Goal: Information Seeking & Learning: Learn about a topic

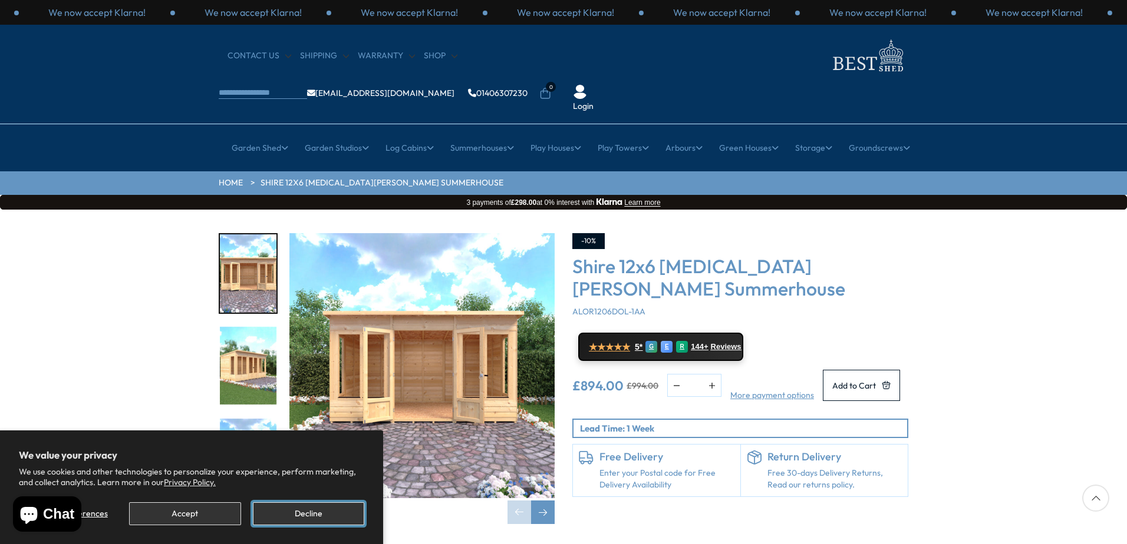
click at [269, 516] on button "Decline" at bounding box center [308, 514] width 111 height 23
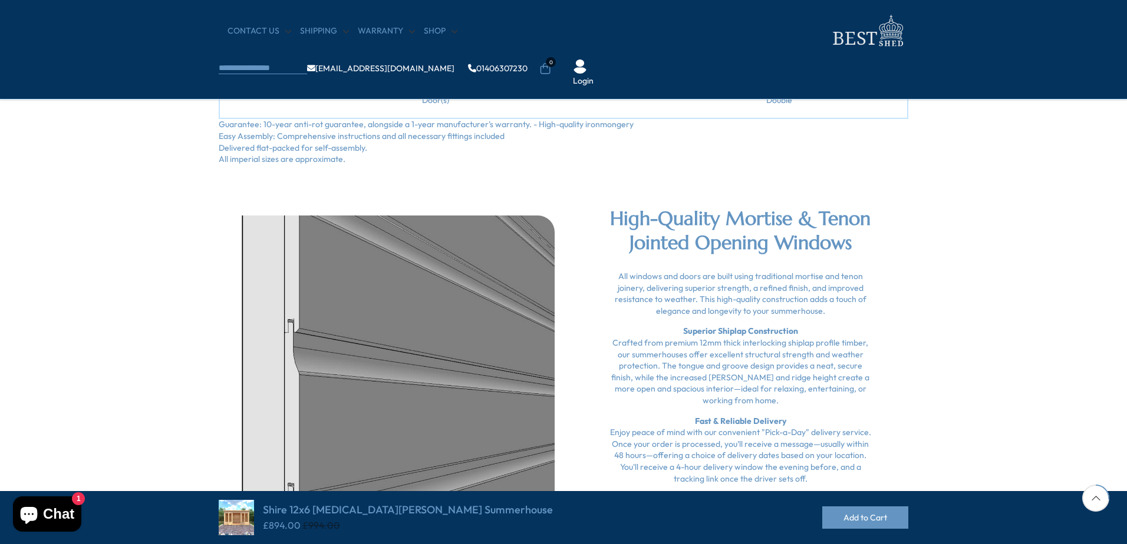
scroll to position [648, 0]
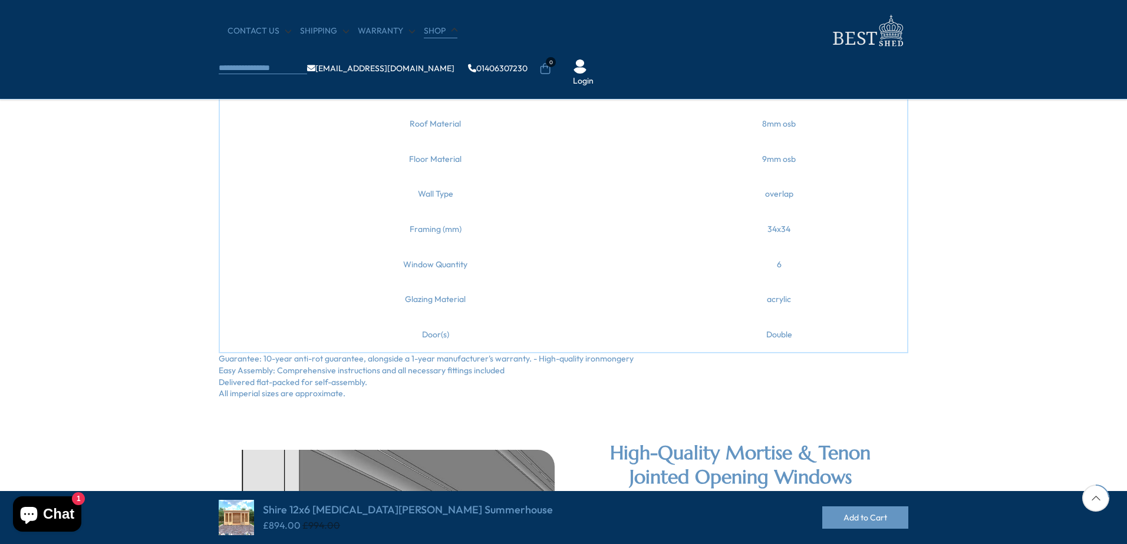
click at [435, 28] on link "Shop" at bounding box center [441, 31] width 34 height 12
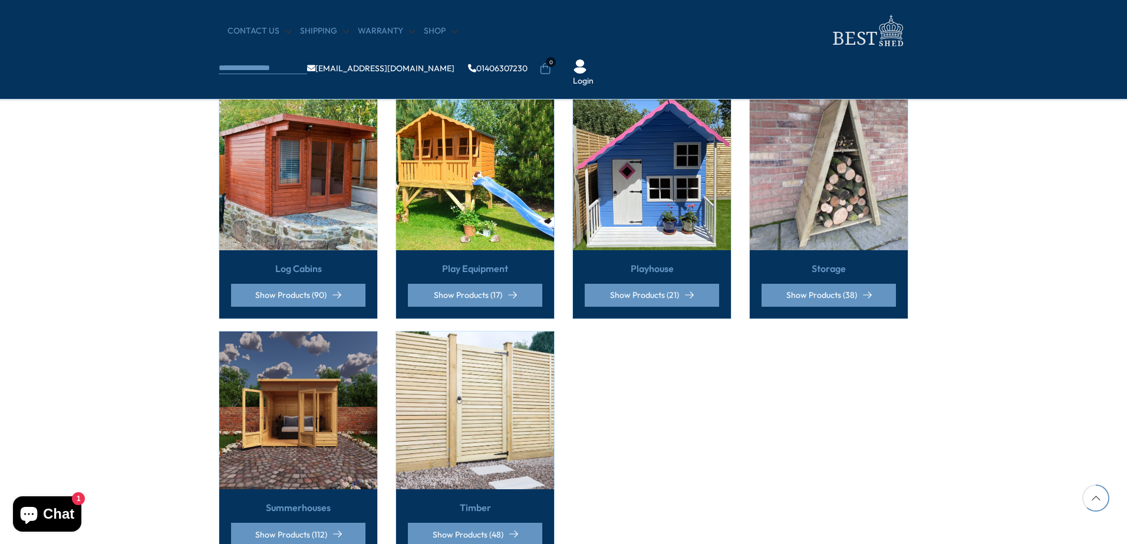
scroll to position [825, 0]
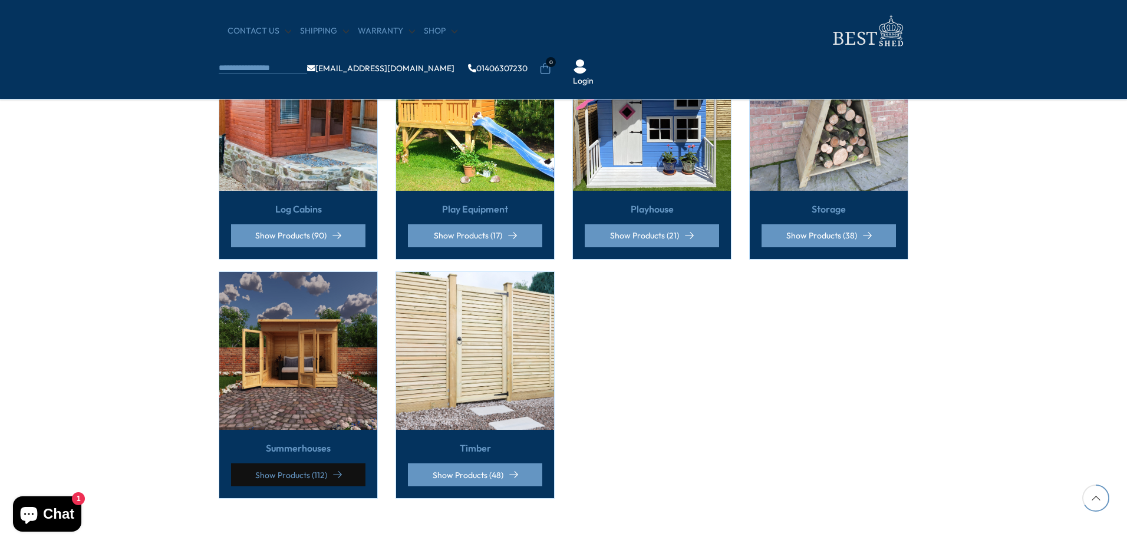
click at [280, 464] on link "Show Products (112)" at bounding box center [298, 475] width 134 height 23
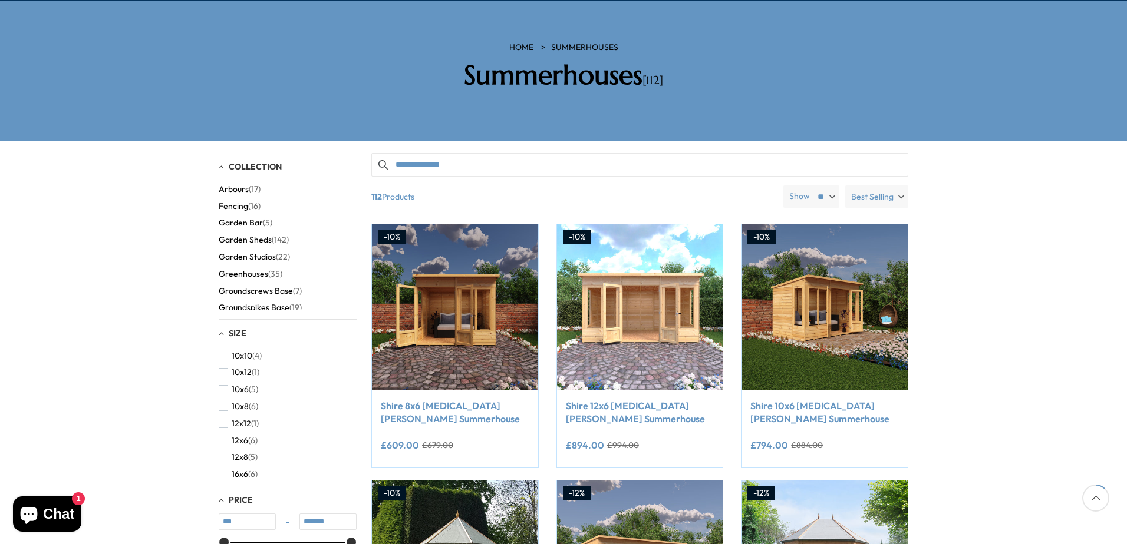
scroll to position [177, 0]
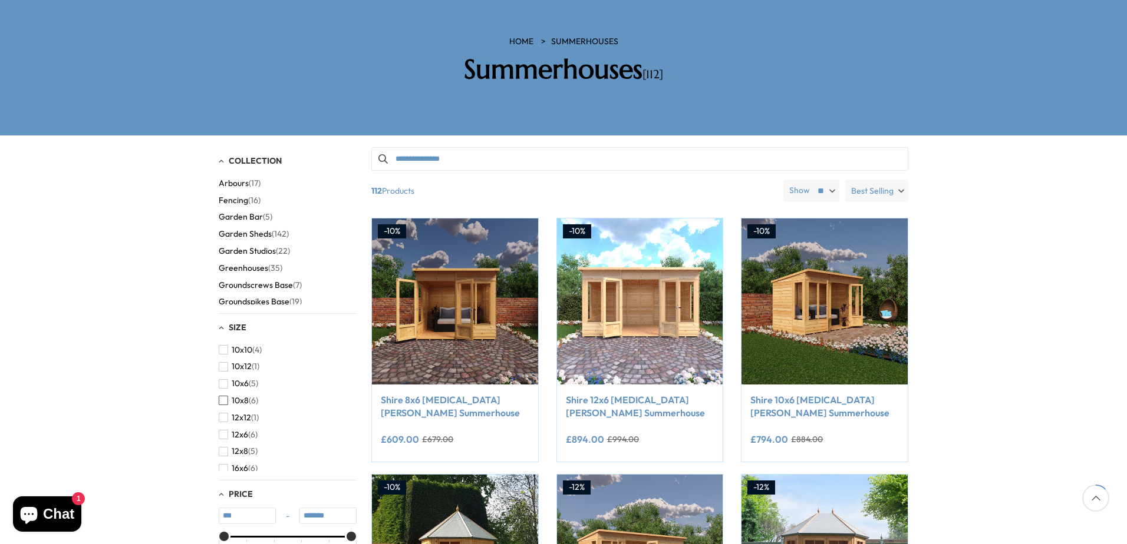
click at [224, 396] on span "button" at bounding box center [223, 400] width 9 height 9
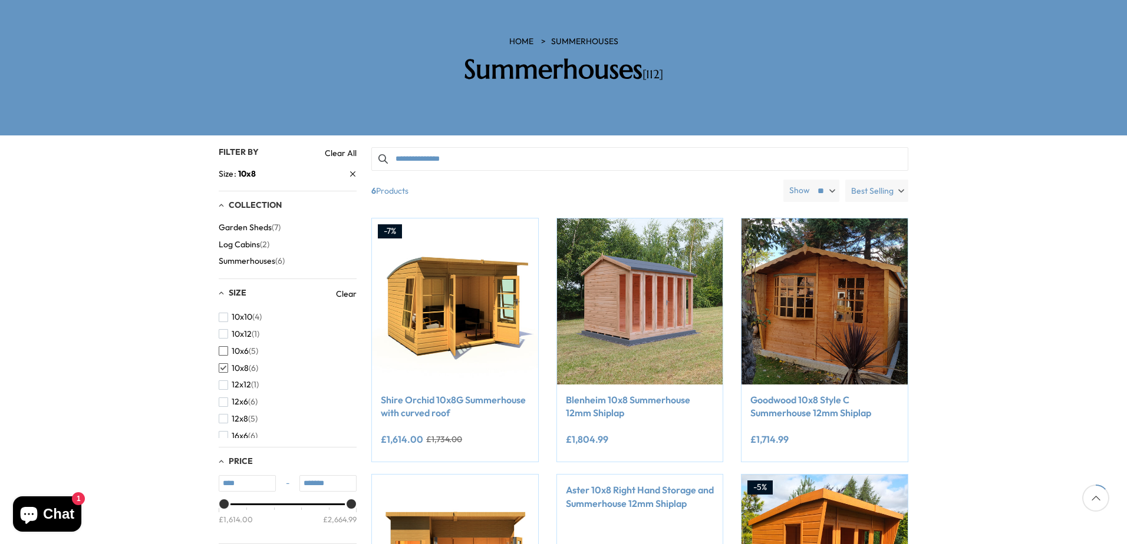
click at [223, 346] on span "button" at bounding box center [223, 350] width 9 height 9
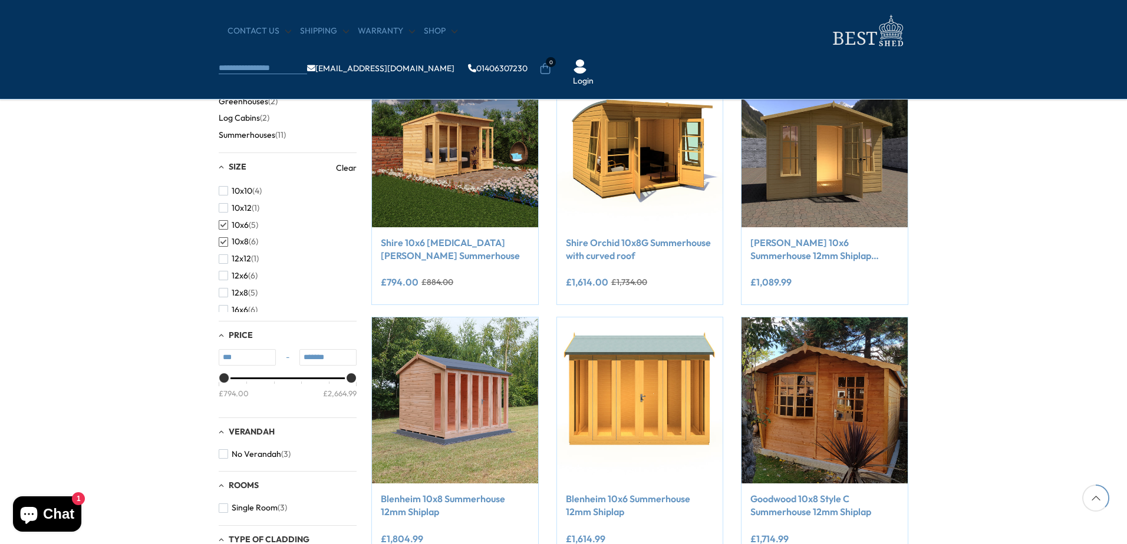
scroll to position [177, 0]
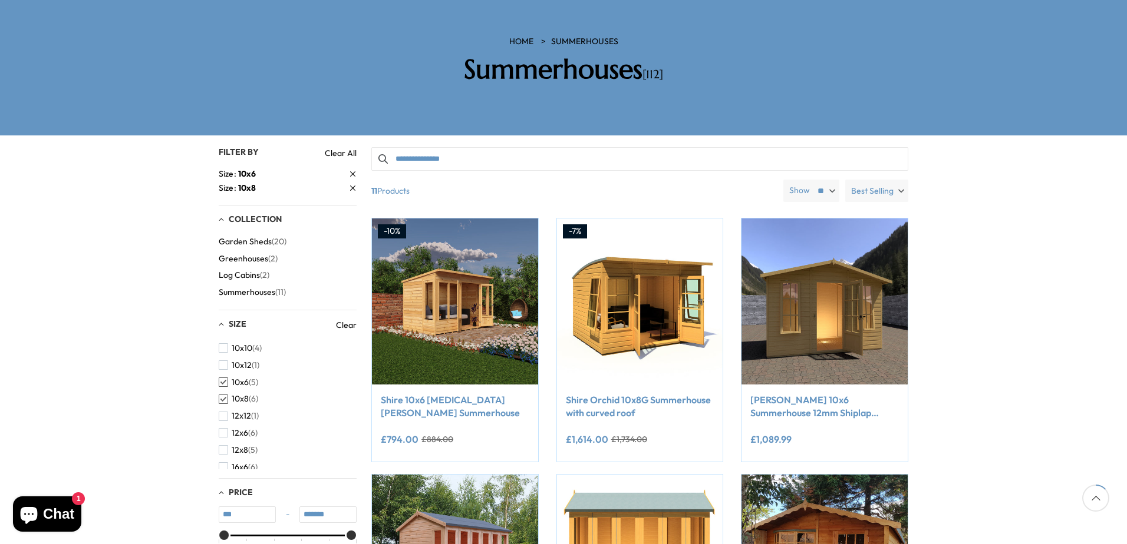
click at [266, 288] on span "Summerhouses" at bounding box center [247, 293] width 57 height 10
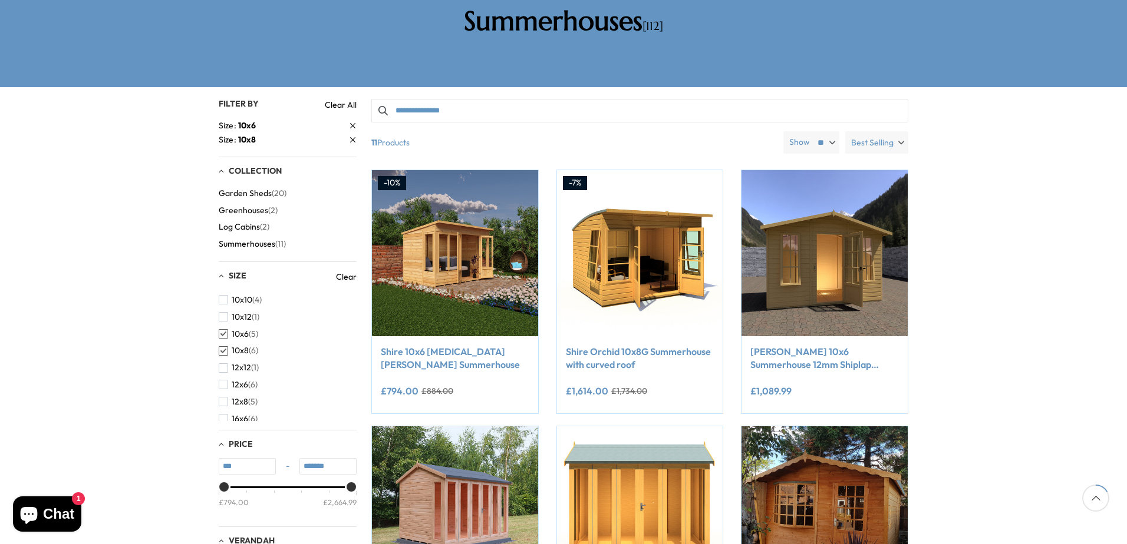
scroll to position [236, 0]
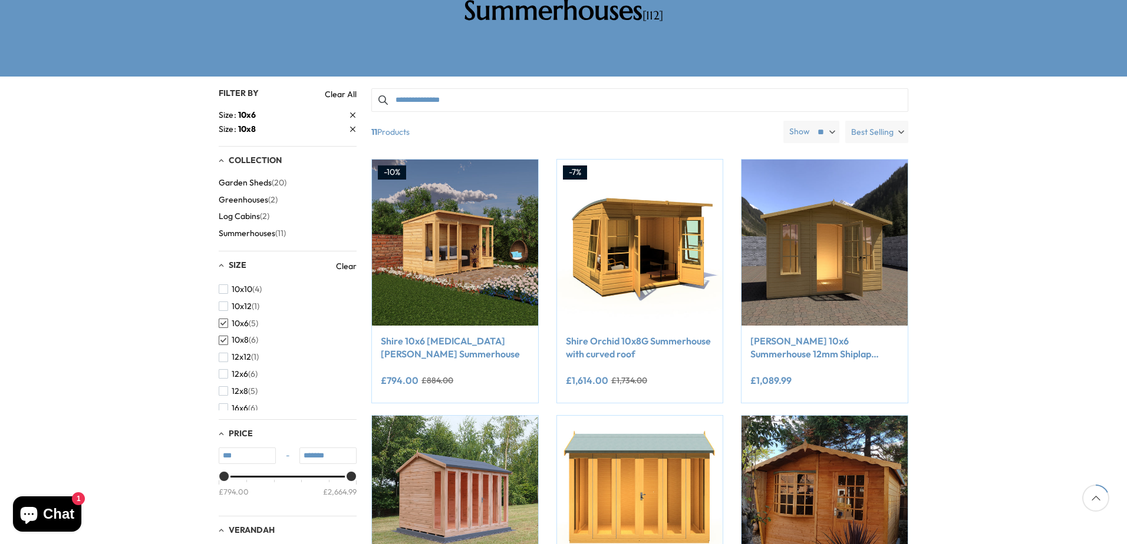
click at [224, 336] on span "button" at bounding box center [223, 340] width 9 height 9
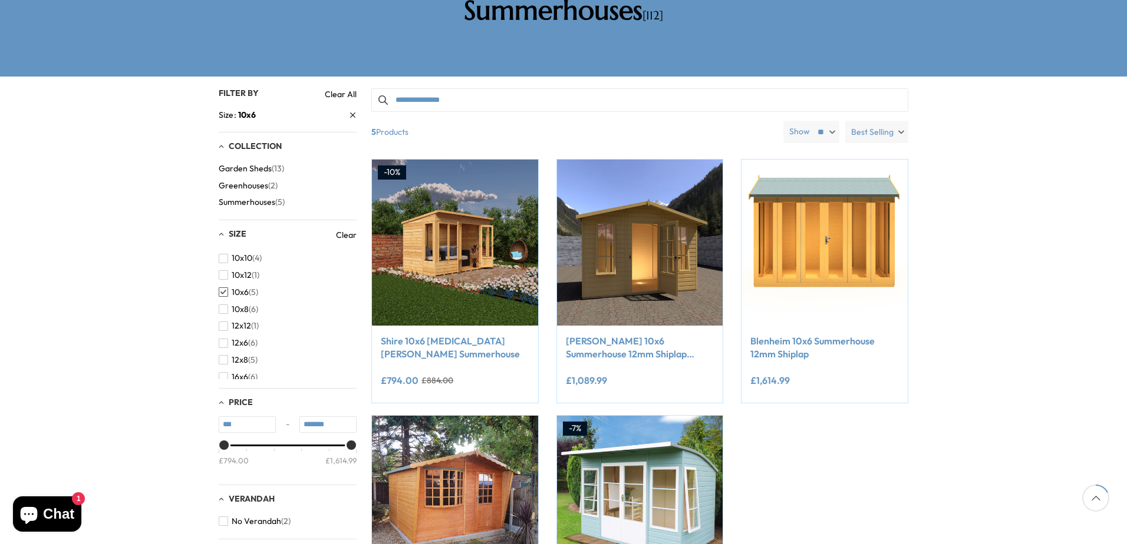
click at [224, 288] on span "button" at bounding box center [223, 292] width 9 height 9
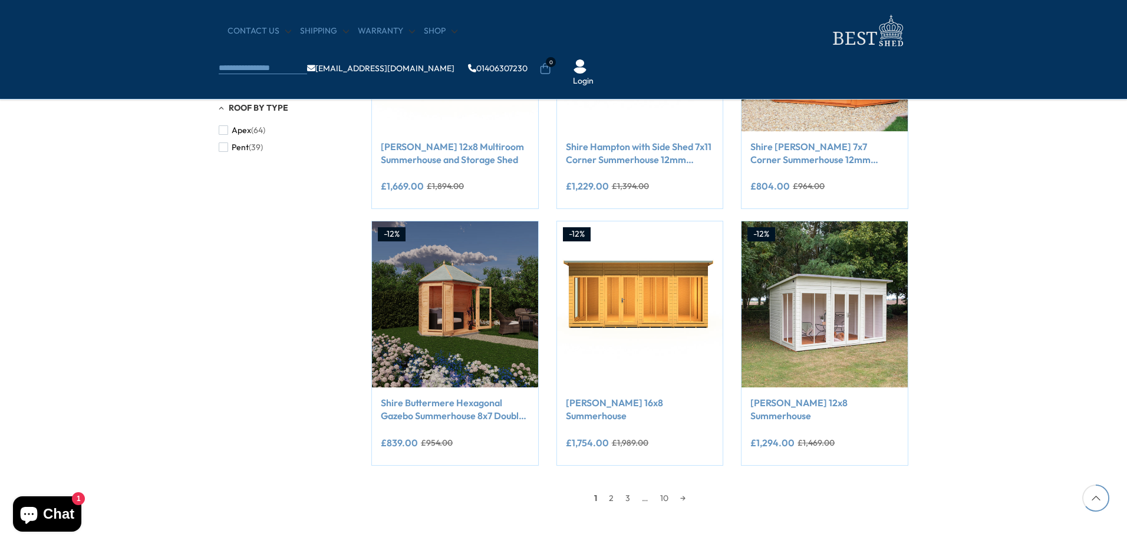
scroll to position [884, 0]
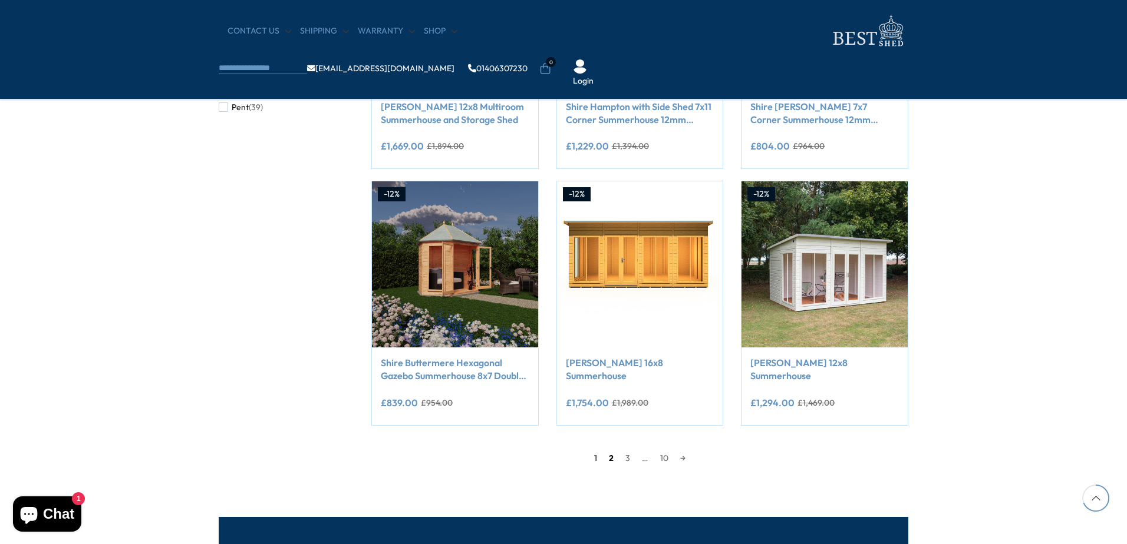
click at [609, 460] on link "2" at bounding box center [611, 459] width 16 height 18
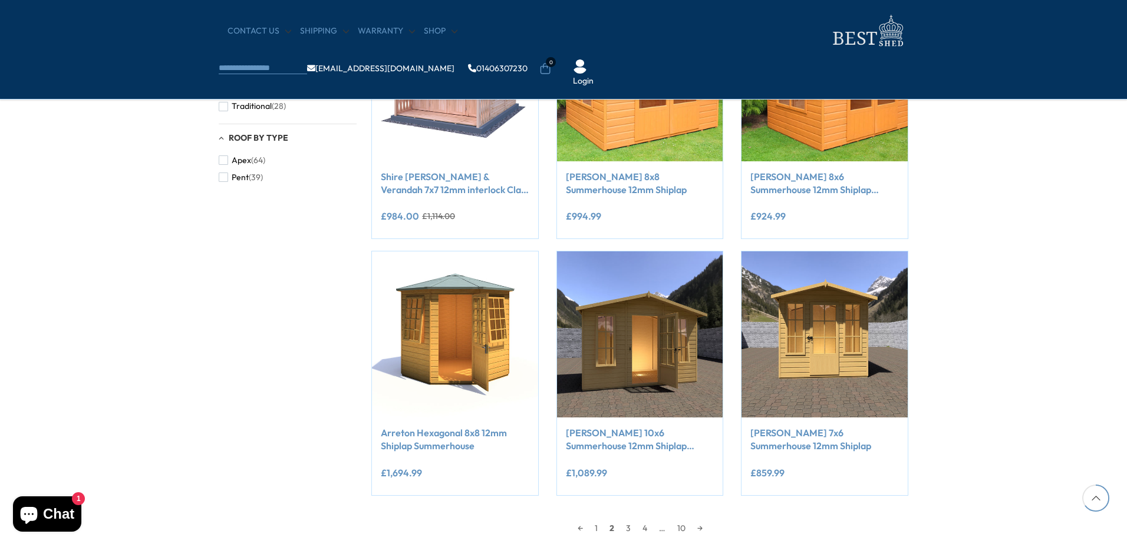
scroll to position [873, 0]
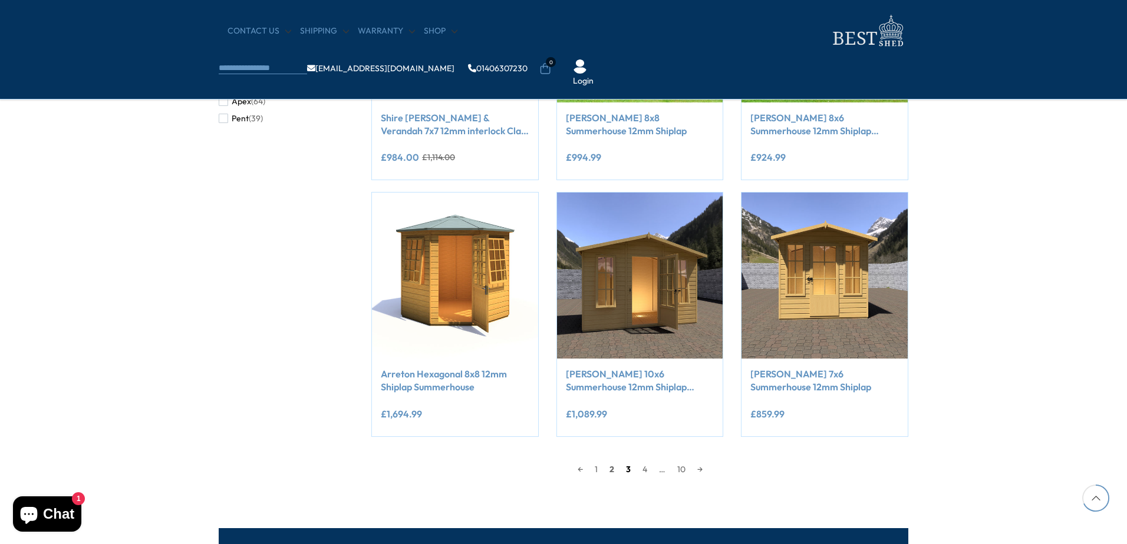
click at [627, 470] on link "3" at bounding box center [628, 470] width 16 height 18
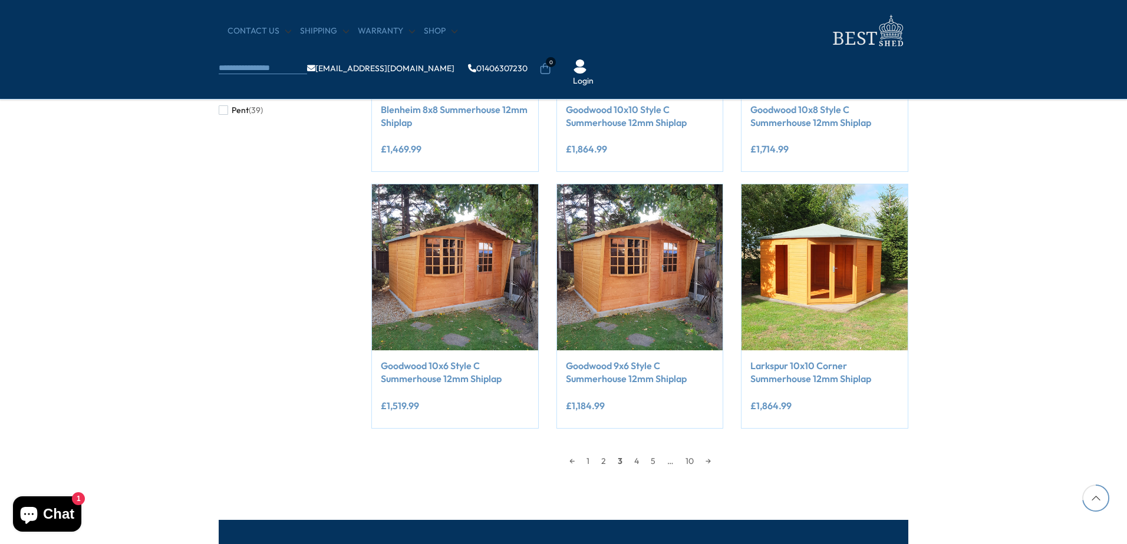
scroll to position [932, 0]
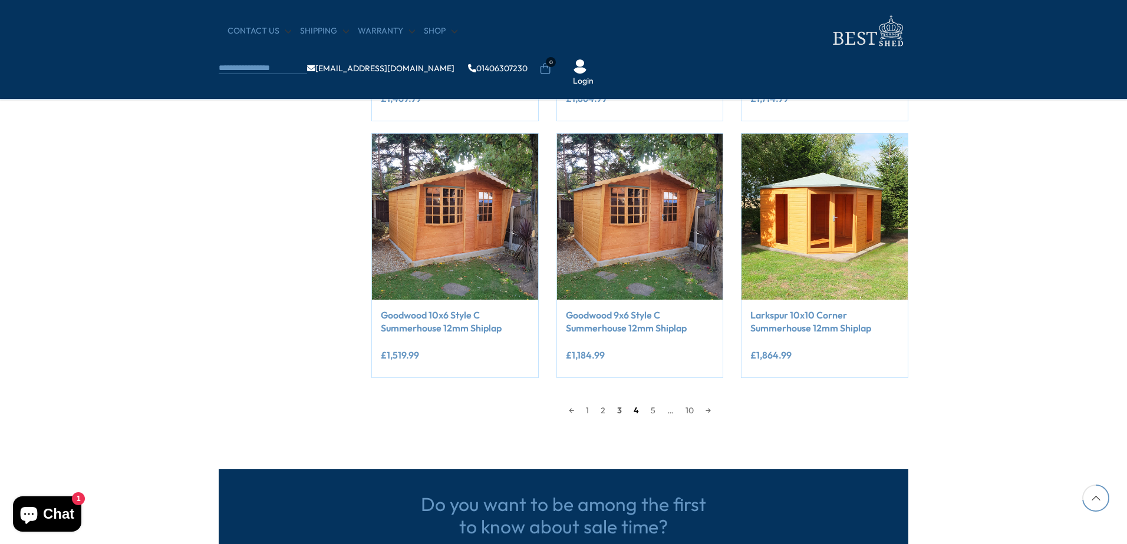
click at [633, 412] on link "4" at bounding box center [635, 411] width 17 height 18
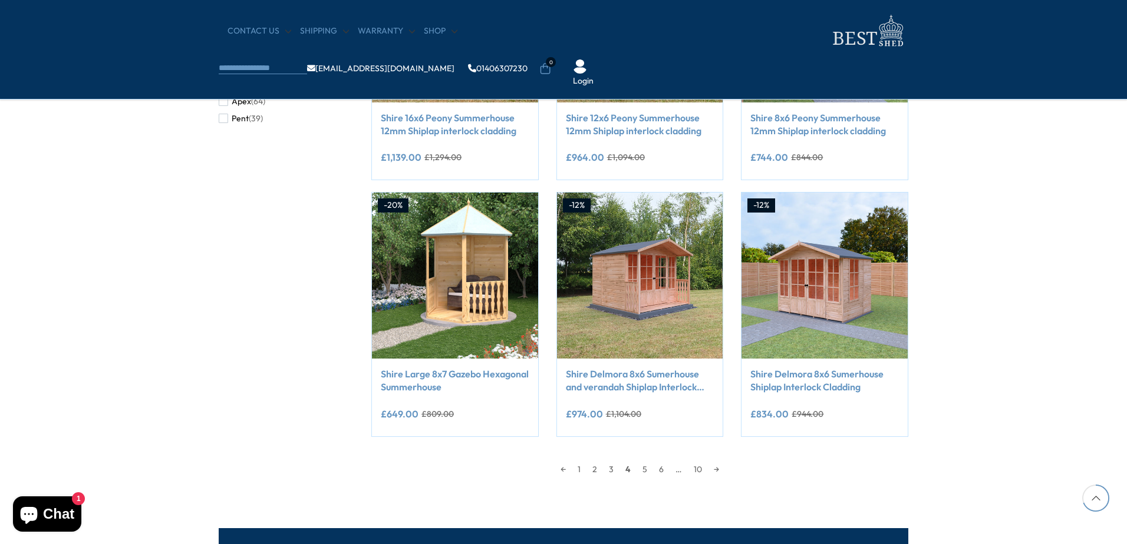
scroll to position [932, 0]
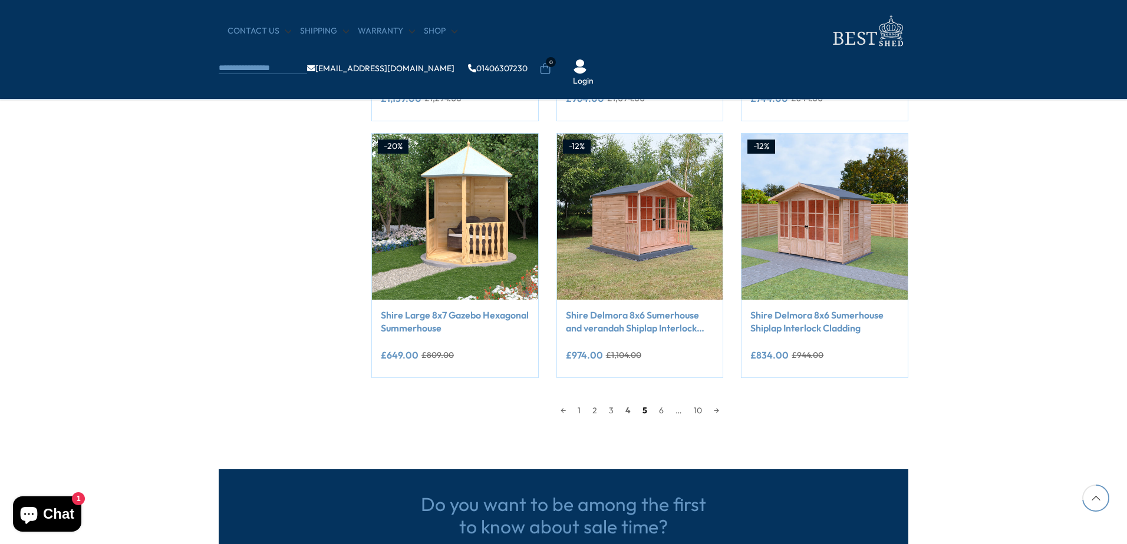
click at [645, 410] on link "5" at bounding box center [644, 411] width 16 height 18
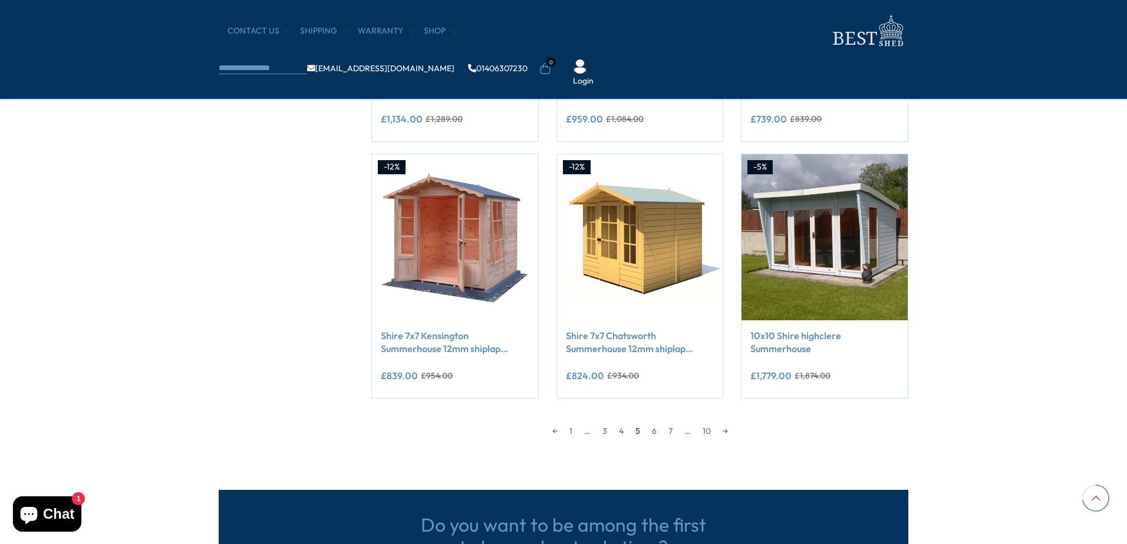
scroll to position [932, 0]
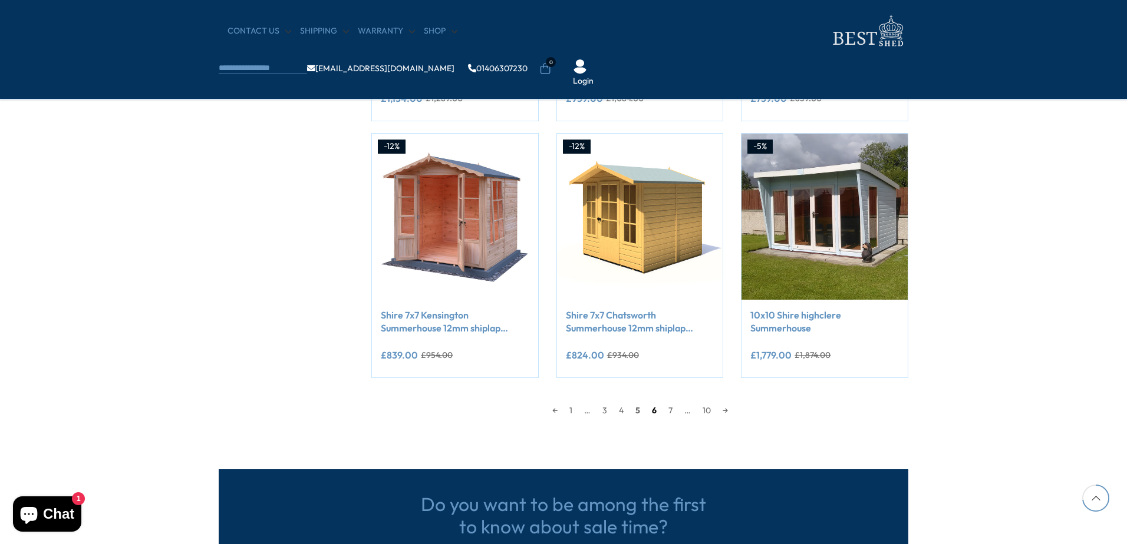
click at [653, 411] on link "6" at bounding box center [654, 411] width 16 height 18
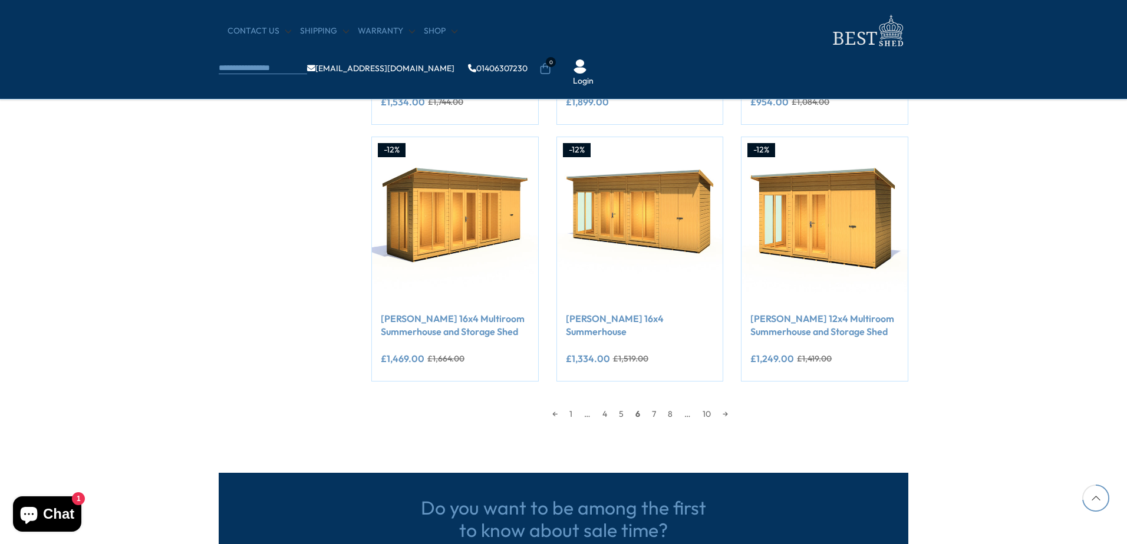
scroll to position [932, 0]
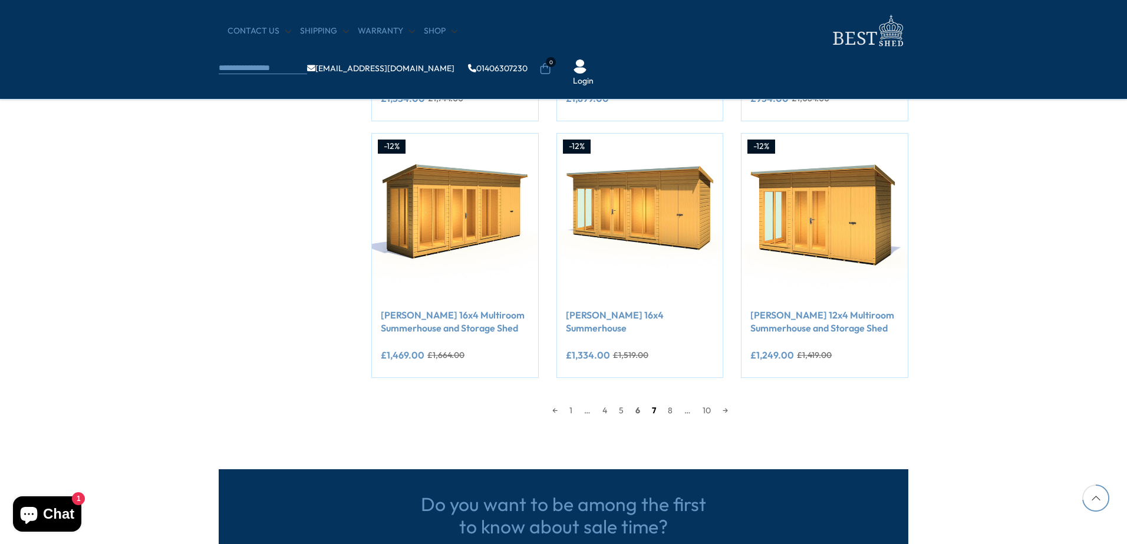
click at [652, 412] on link "7" at bounding box center [654, 411] width 16 height 18
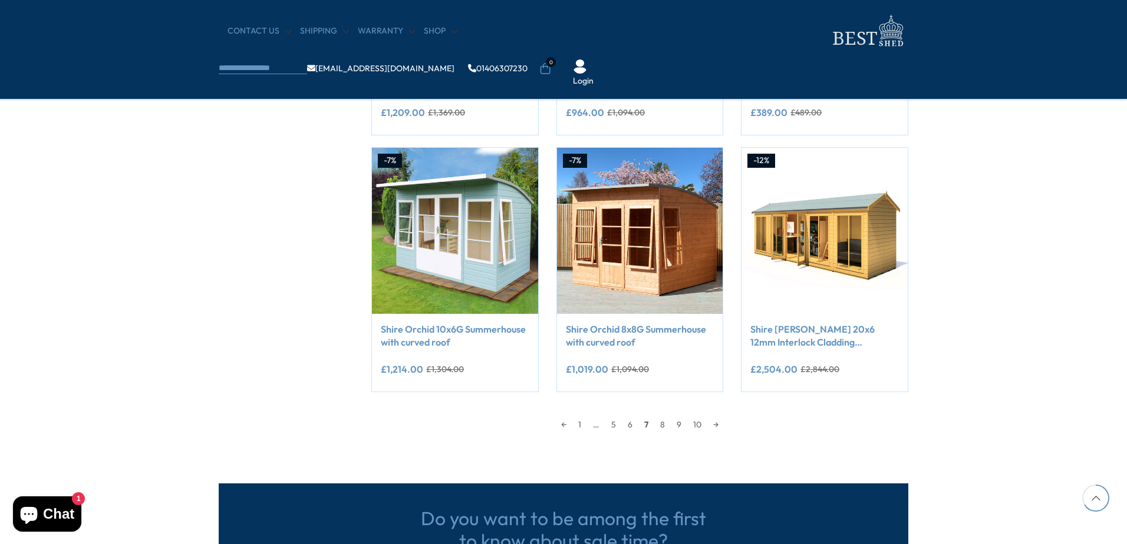
scroll to position [932, 0]
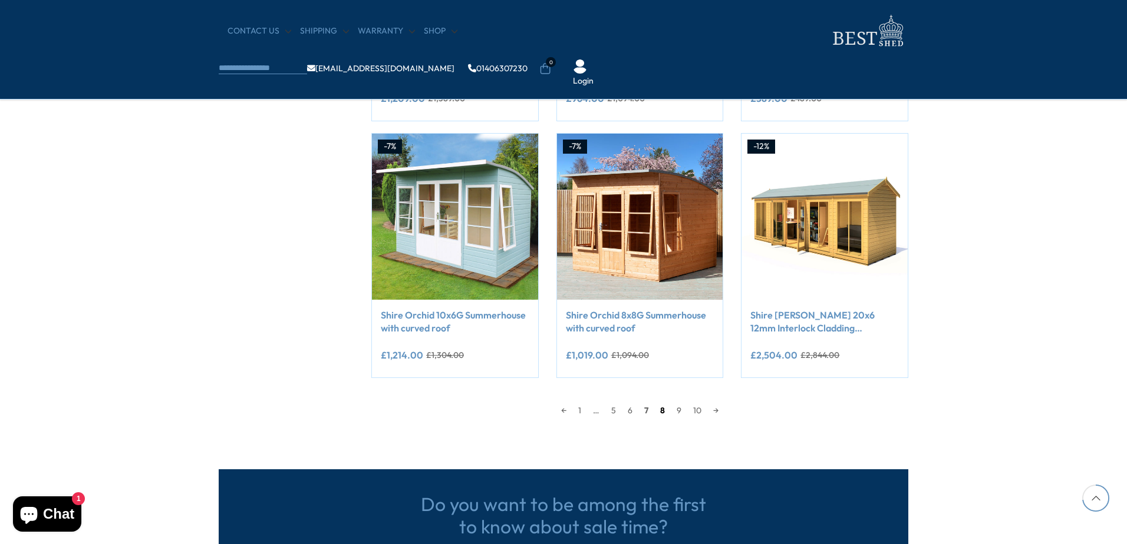
click at [661, 412] on link "8" at bounding box center [662, 411] width 16 height 18
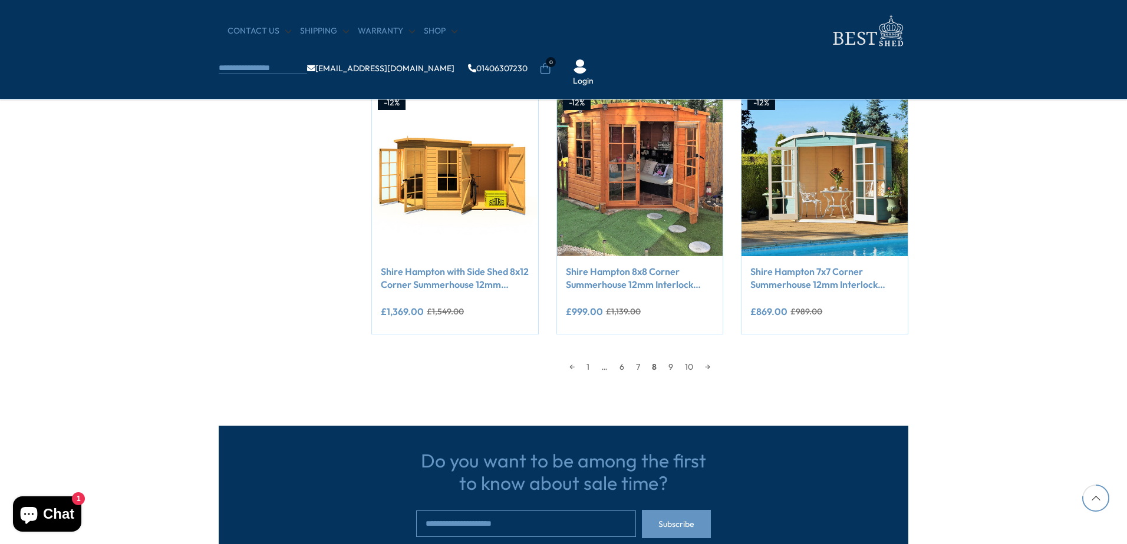
scroll to position [990, 0]
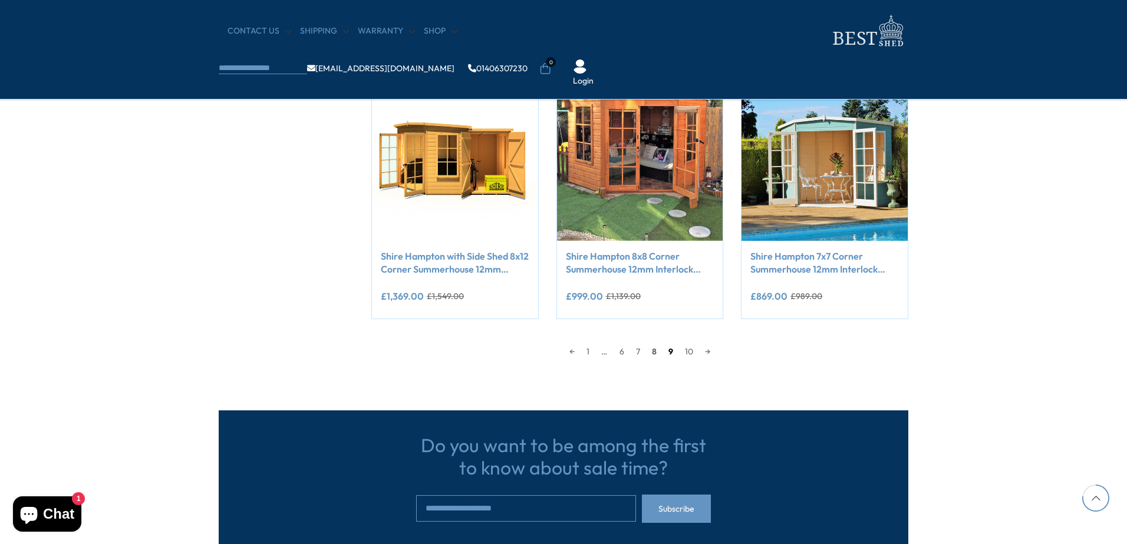
click at [670, 352] on link "9" at bounding box center [670, 352] width 16 height 18
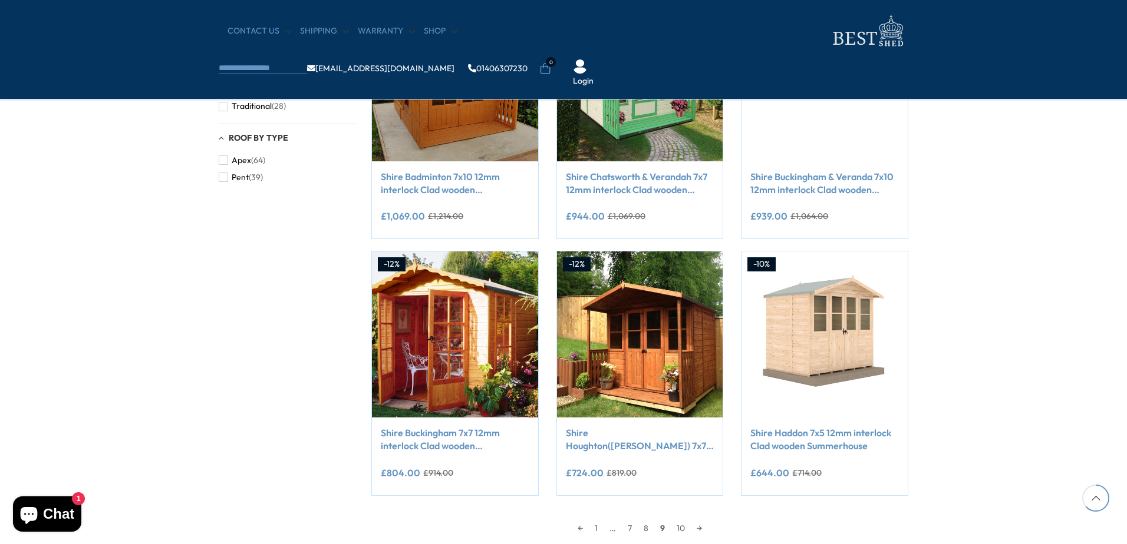
scroll to position [873, 0]
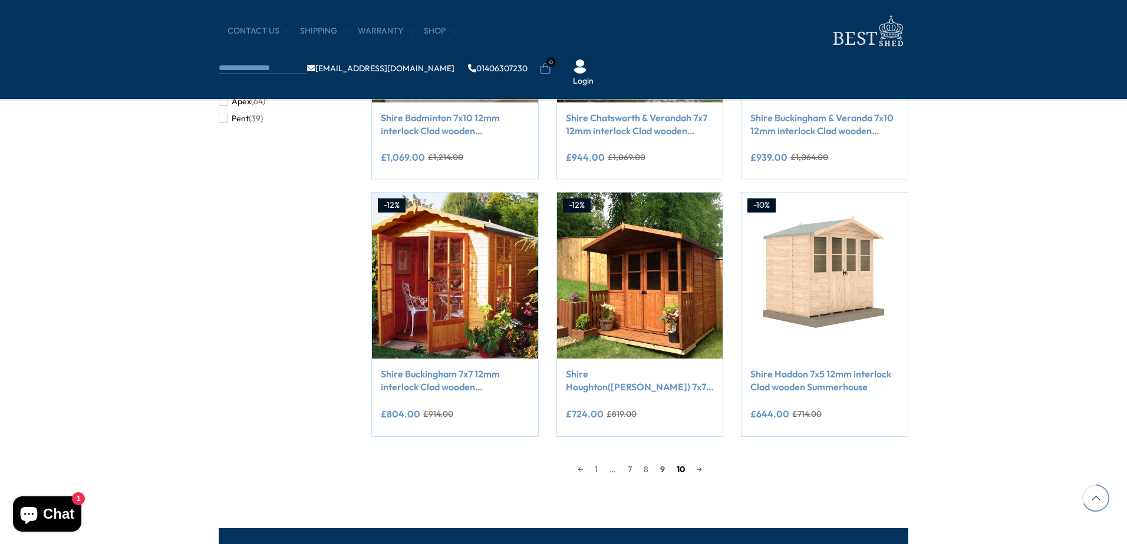
click at [680, 471] on link "10" at bounding box center [680, 470] width 20 height 18
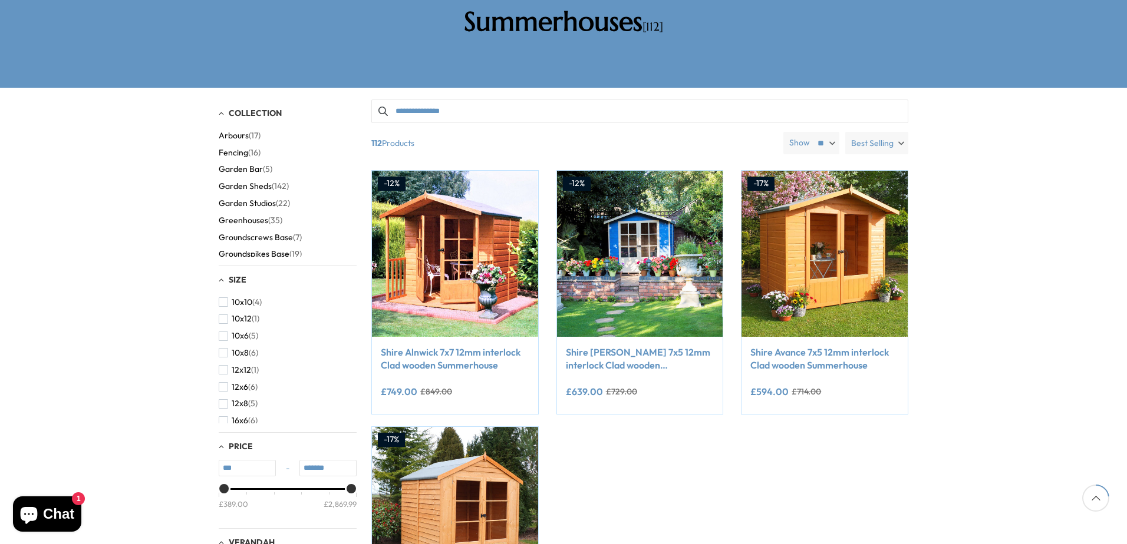
scroll to position [283, 0]
